Goal: Navigation & Orientation: Go to known website

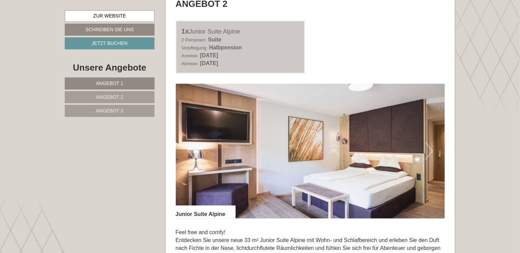
scroll to position [888, 0]
click at [425, 147] on img at bounding box center [310, 150] width 269 height 135
click at [426, 149] on button "Next" at bounding box center [429, 150] width 7 height 17
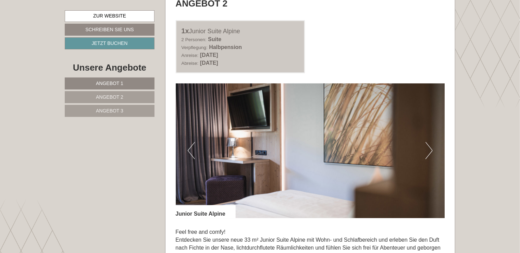
click at [426, 149] on button "Next" at bounding box center [429, 150] width 7 height 17
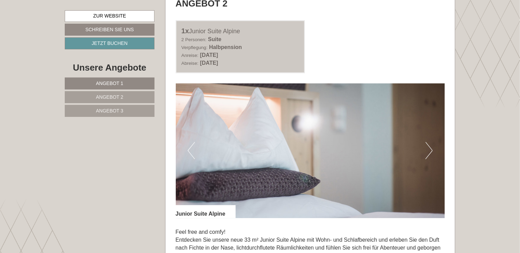
click at [426, 149] on button "Next" at bounding box center [429, 150] width 7 height 17
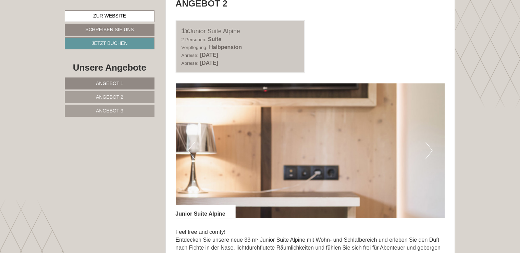
click at [426, 149] on button "Next" at bounding box center [429, 150] width 7 height 17
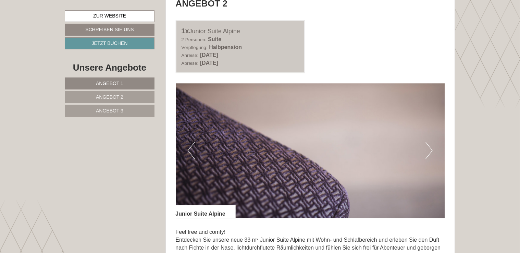
click at [426, 149] on button "Next" at bounding box center [429, 150] width 7 height 17
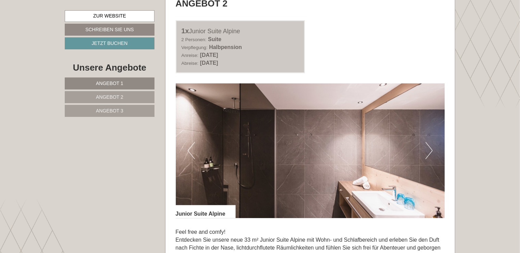
click at [426, 149] on button "Next" at bounding box center [429, 150] width 7 height 17
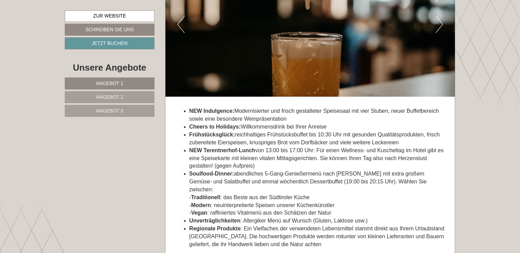
scroll to position [2025, 0]
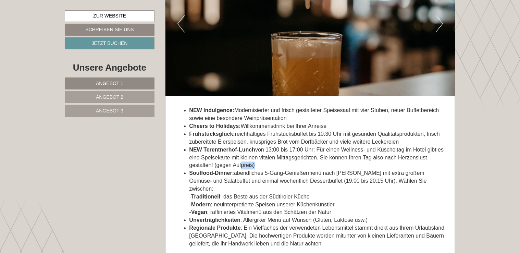
drag, startPoint x: 241, startPoint y: 161, endPoint x: 255, endPoint y: 160, distance: 14.5
click at [255, 160] on li "NEW Terentnerhof-Lunch von 13:00 bis 17:00 Uhr: Für einen Wellness- und Kuschel…" at bounding box center [318, 158] width 256 height 24
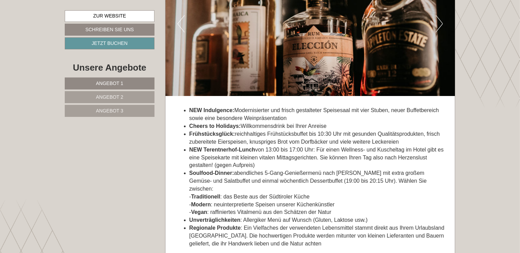
drag, startPoint x: 255, startPoint y: 160, endPoint x: 256, endPoint y: 173, distance: 13.8
click at [256, 173] on li "Soulfood-Dinner: abendliches 5-Gang-Genießermenü nach [PERSON_NAME] mit extra g…" at bounding box center [318, 192] width 256 height 47
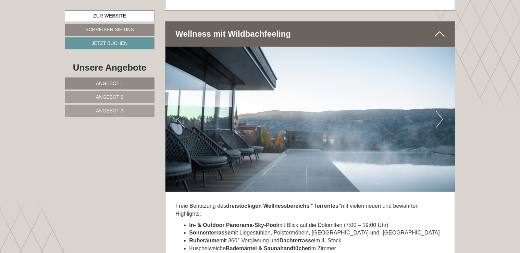
scroll to position [2277, 0]
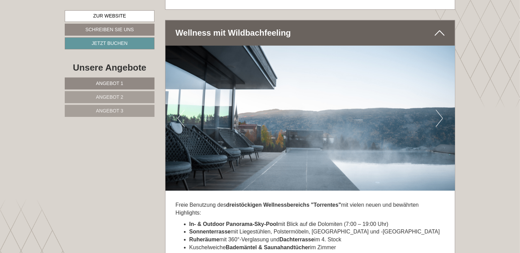
click at [437, 110] on button "Next" at bounding box center [439, 118] width 7 height 17
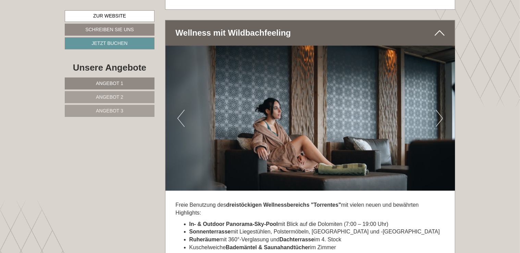
click at [437, 110] on button "Next" at bounding box center [439, 118] width 7 height 17
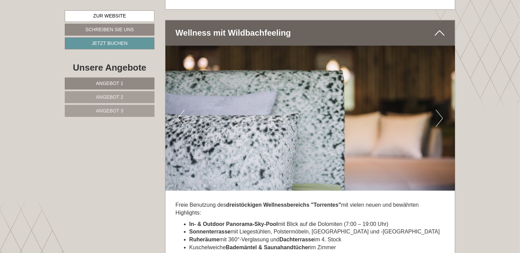
click at [437, 110] on button "Next" at bounding box center [439, 118] width 7 height 17
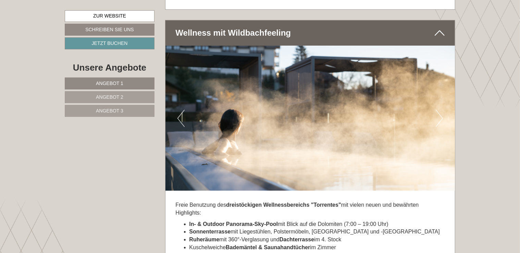
click at [437, 110] on button "Next" at bounding box center [439, 118] width 7 height 17
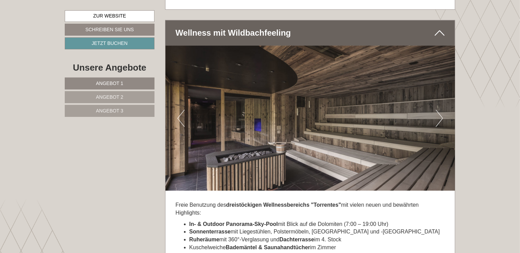
click at [437, 110] on button "Next" at bounding box center [439, 118] width 7 height 17
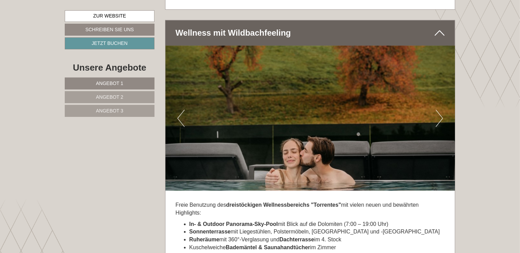
click at [437, 110] on button "Next" at bounding box center [439, 118] width 7 height 17
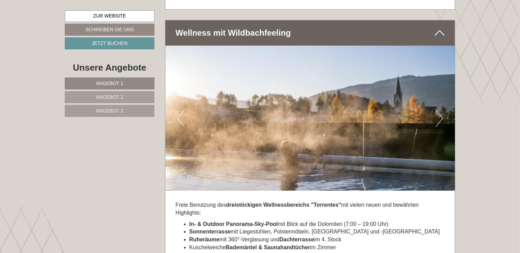
click at [437, 110] on button "Next" at bounding box center [439, 118] width 7 height 17
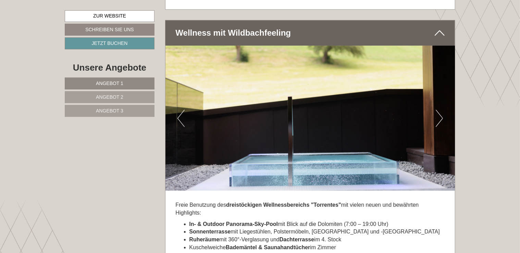
click at [437, 110] on button "Next" at bounding box center [439, 118] width 7 height 17
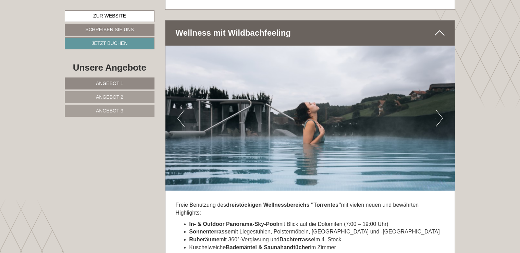
click at [437, 110] on button "Next" at bounding box center [439, 118] width 7 height 17
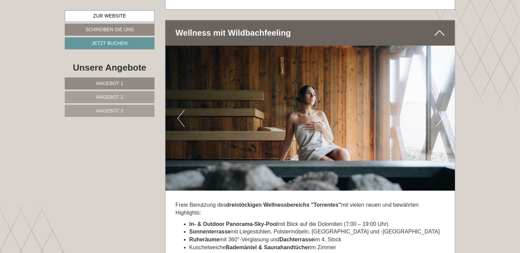
click at [437, 110] on button "Next" at bounding box center [439, 118] width 7 height 17
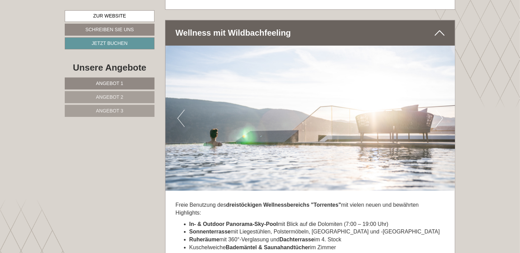
click at [437, 110] on button "Next" at bounding box center [439, 118] width 7 height 17
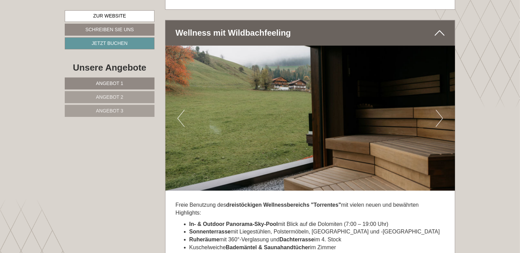
click at [437, 110] on button "Next" at bounding box center [439, 118] width 7 height 17
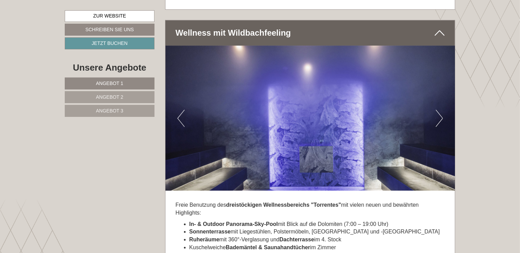
click at [437, 110] on button "Next" at bounding box center [439, 118] width 7 height 17
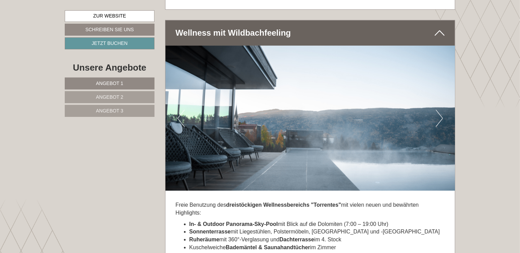
click at [437, 110] on button "Next" at bounding box center [439, 118] width 7 height 17
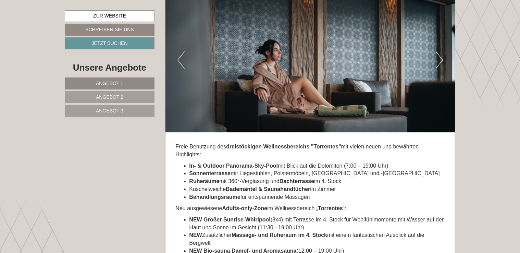
scroll to position [2344, 0]
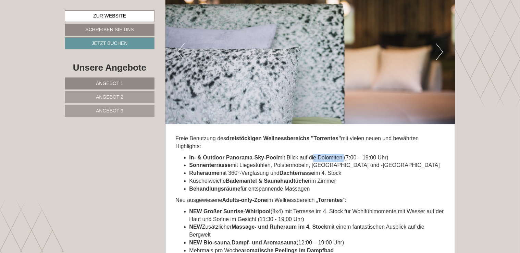
drag, startPoint x: 314, startPoint y: 144, endPoint x: 344, endPoint y: 143, distance: 30.2
click at [344, 154] on li "In- & Outdoor Panorama-Sky-Pool mit Blick auf die Dolomiten (7:00 – 19:00 Uhr)" at bounding box center [318, 158] width 256 height 8
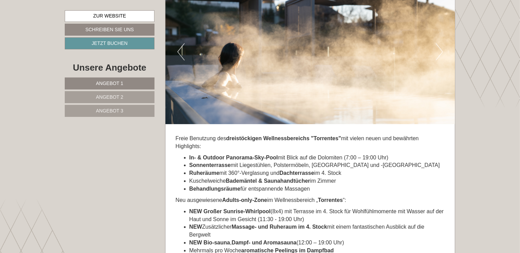
drag, startPoint x: 344, startPoint y: 143, endPoint x: 357, endPoint y: 157, distance: 18.7
click at [357, 161] on li "Sonnenterrasse mit Liegestühlen, Polstermöbeln, [GEOGRAPHIC_DATA] und -[GEOGRAP…" at bounding box center [318, 165] width 256 height 8
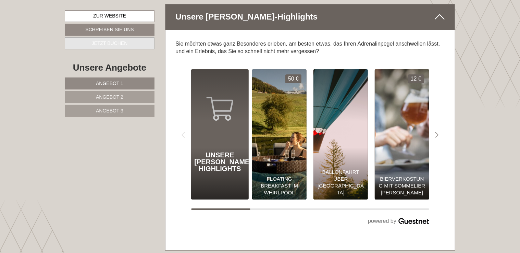
scroll to position [3720, 0]
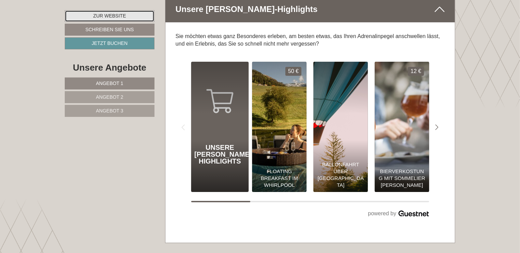
click at [106, 12] on link "Zur Website" at bounding box center [110, 16] width 90 height 12
